Goal: Information Seeking & Learning: Learn about a topic

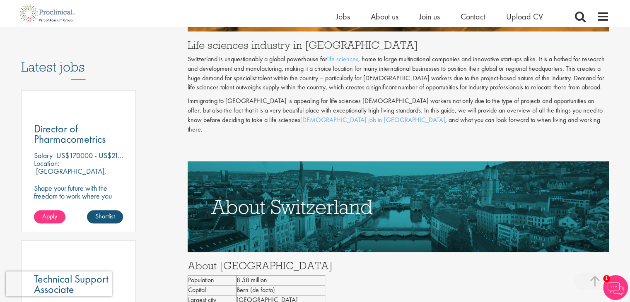
scroll to position [373, 0]
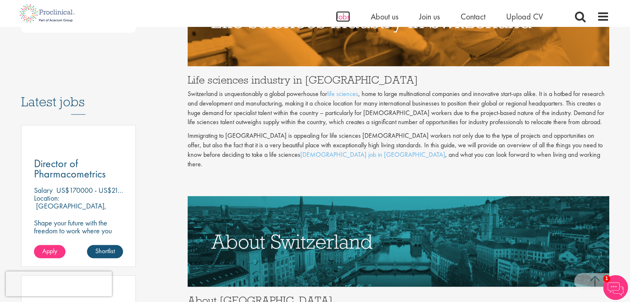
click at [340, 15] on span "Jobs" at bounding box center [343, 16] width 14 height 11
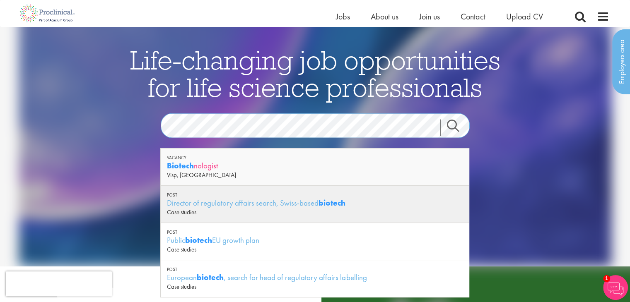
scroll to position [41, 0]
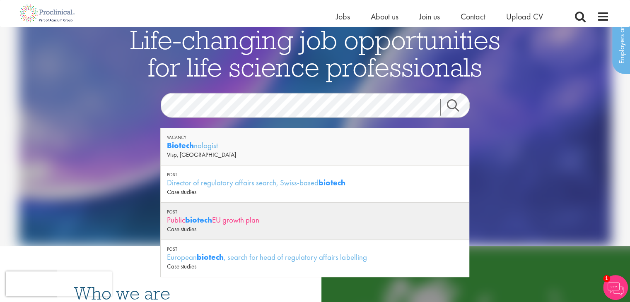
click at [224, 219] on div "Public biotech EU growth plan" at bounding box center [315, 220] width 296 height 10
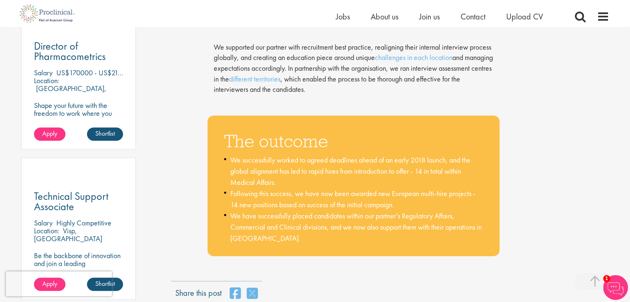
scroll to position [538, 0]
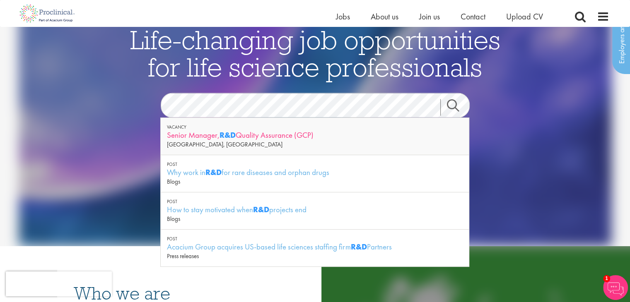
click at [263, 137] on div "Senior Manager, R&D Quality Assurance (GCP)" at bounding box center [315, 135] width 296 height 10
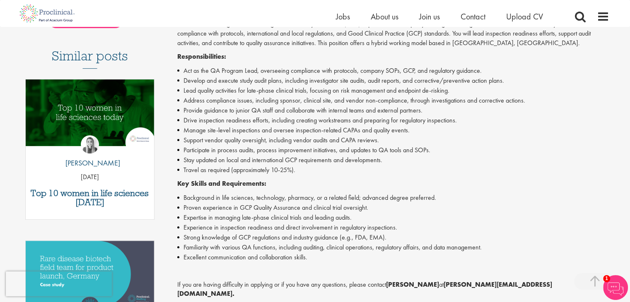
scroll to position [207, 0]
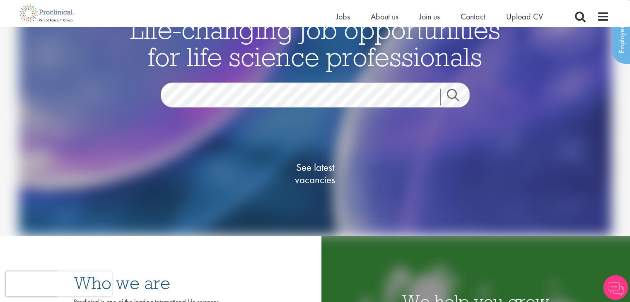
scroll to position [41, 0]
